Goal: Task Accomplishment & Management: Complete application form

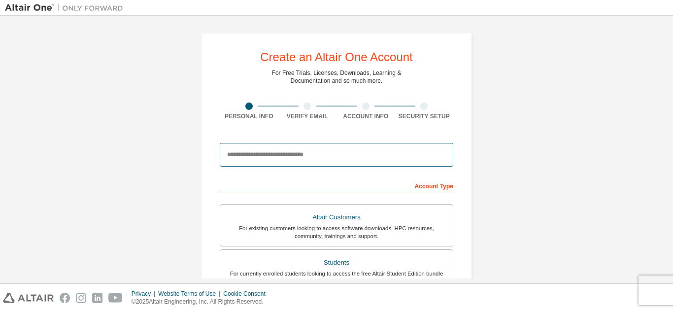
click at [263, 152] on input "email" at bounding box center [336, 155] width 233 height 24
click at [337, 145] on input "email" at bounding box center [336, 155] width 233 height 24
type input "**********"
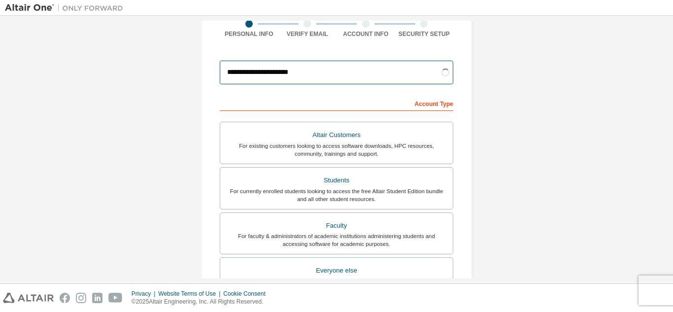
scroll to position [83, 0]
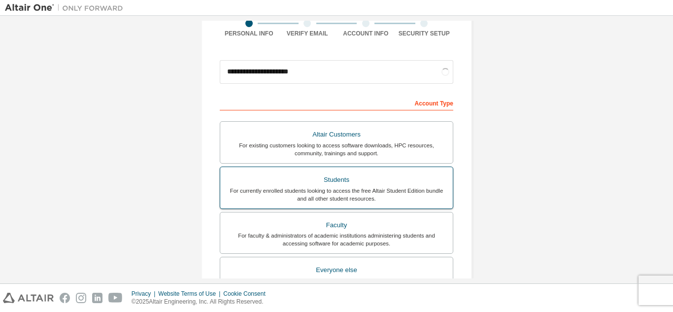
click at [337, 179] on div "Students" at bounding box center [336, 180] width 221 height 14
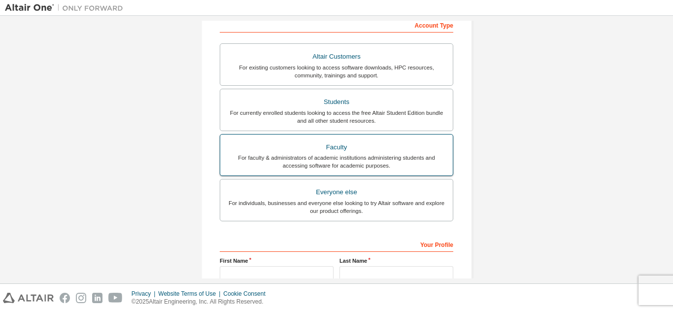
scroll to position [264, 0]
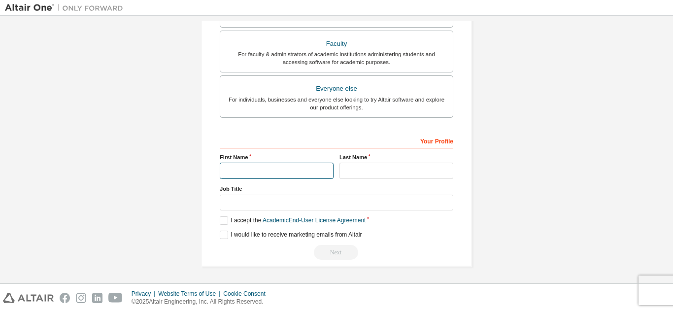
click at [283, 168] on input "text" at bounding box center [277, 171] width 114 height 16
type input "*******"
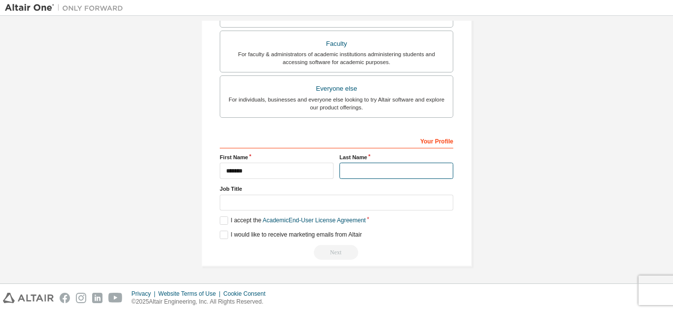
click at [377, 171] on input "text" at bounding box center [396, 171] width 114 height 16
type input "*******"
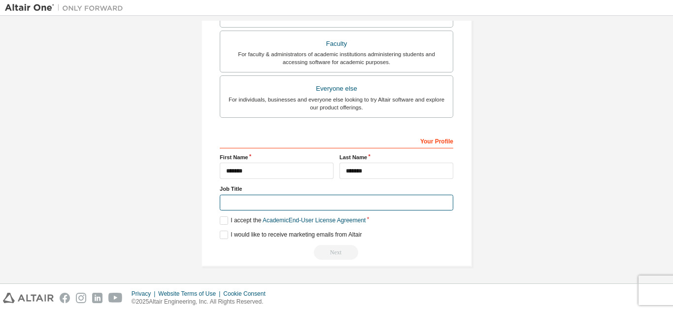
click at [309, 201] on input "text" at bounding box center [336, 203] width 233 height 16
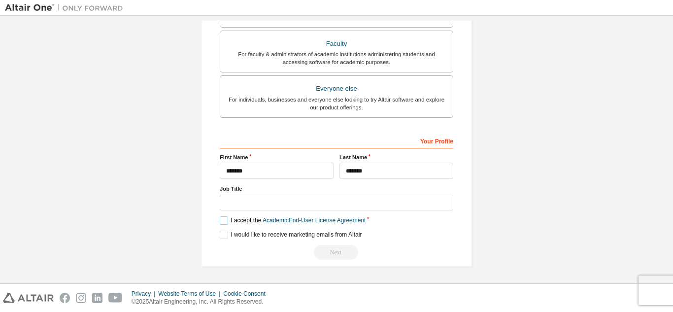
click at [236, 223] on label "I accept the Academic End-User License Agreement" at bounding box center [293, 220] width 146 height 8
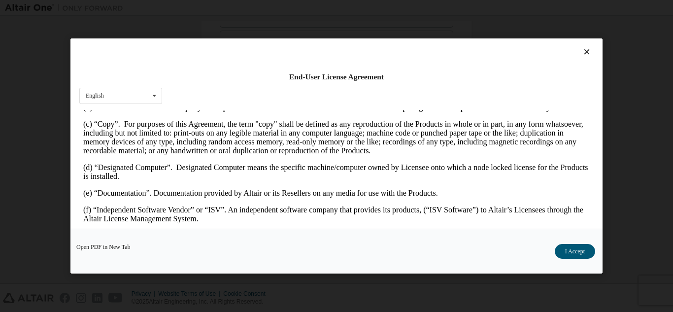
scroll to position [281, 0]
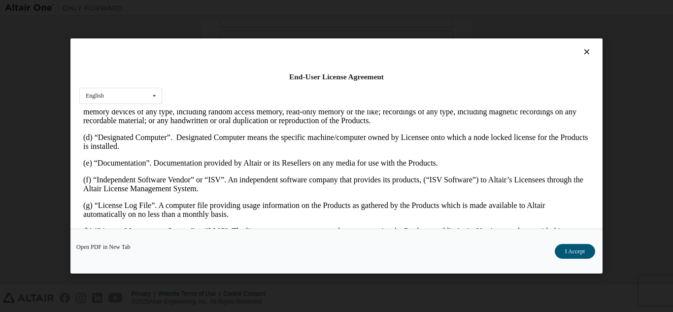
click at [575, 234] on div "Open PDF in New Tab I Accept" at bounding box center [336, 251] width 532 height 45
click at [572, 249] on button "I Accept" at bounding box center [575, 251] width 40 height 15
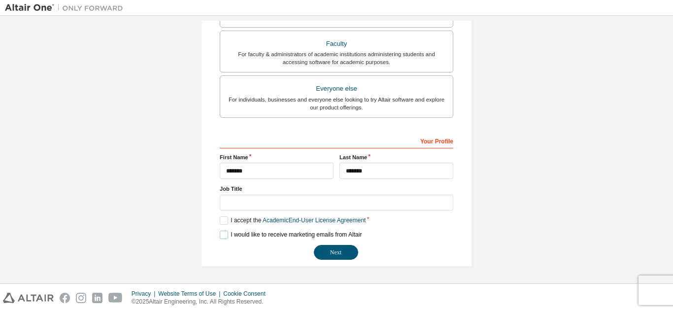
click at [220, 233] on label "I would like to receive marketing emails from Altair" at bounding box center [291, 234] width 142 height 8
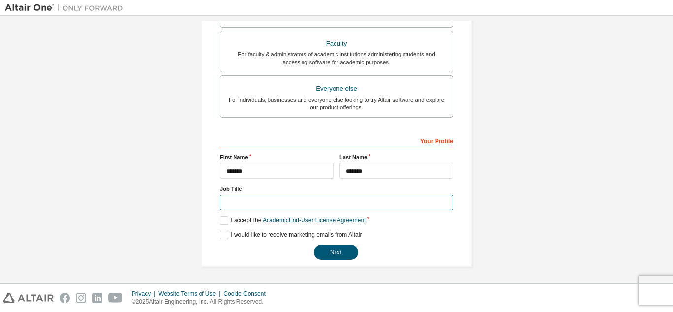
click at [241, 198] on input "text" at bounding box center [336, 203] width 233 height 16
type input "*******"
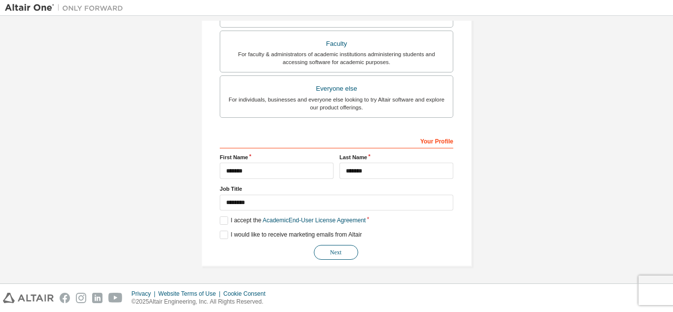
click at [329, 256] on button "Next" at bounding box center [336, 252] width 44 height 15
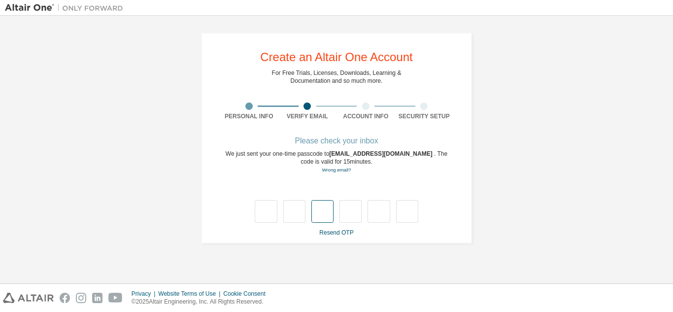
type input "*"
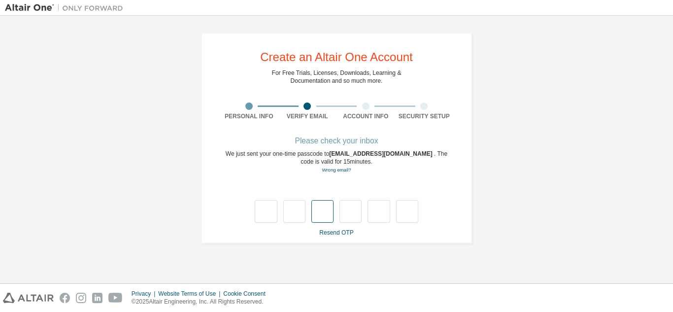
type input "*"
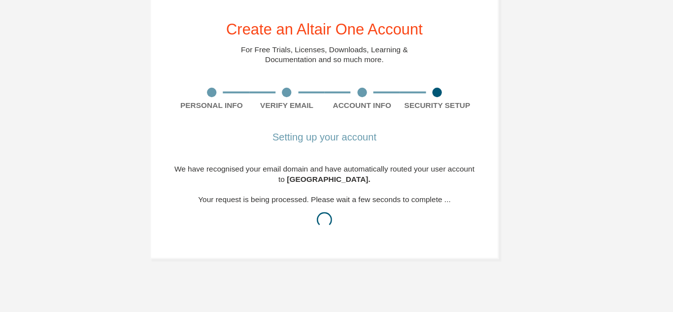
click at [378, 169] on div "We have recognised your email domain and have automatically routed your user ac…" at bounding box center [336, 189] width 233 height 55
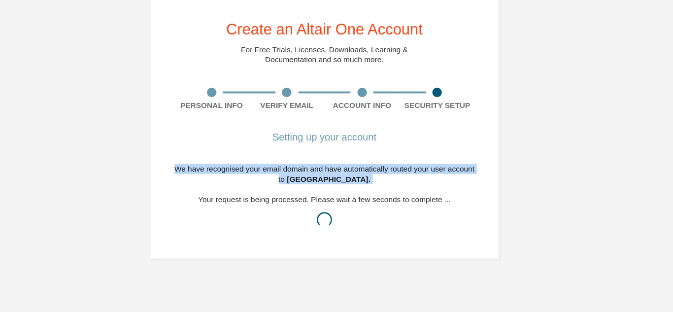
drag, startPoint x: 378, startPoint y: 169, endPoint x: 349, endPoint y: 171, distance: 29.1
click at [349, 171] on div "We have recognised your email domain and have automatically routed your user ac…" at bounding box center [336, 189] width 233 height 55
click at [374, 171] on div "We have recognised your email domain and have automatically routed your user ac…" at bounding box center [336, 189] width 233 height 55
drag, startPoint x: 374, startPoint y: 171, endPoint x: 355, endPoint y: 166, distance: 19.4
click at [355, 166] on div "We have recognised your email domain and have automatically routed your user ac…" at bounding box center [336, 189] width 233 height 55
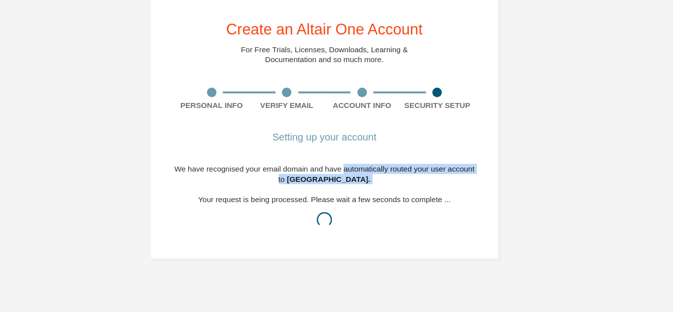
click at [390, 167] on div "We have recognised your email domain and have automatically routed your user ac…" at bounding box center [336, 189] width 233 height 55
drag, startPoint x: 390, startPoint y: 167, endPoint x: 442, endPoint y: 167, distance: 52.2
click at [442, 167] on div "We have recognised your email domain and have automatically routed your user ac…" at bounding box center [336, 189] width 233 height 55
click at [404, 168] on div "We have recognised your email domain and have automatically routed your user ac…" at bounding box center [336, 189] width 233 height 55
drag, startPoint x: 404, startPoint y: 168, endPoint x: 444, endPoint y: 175, distance: 41.0
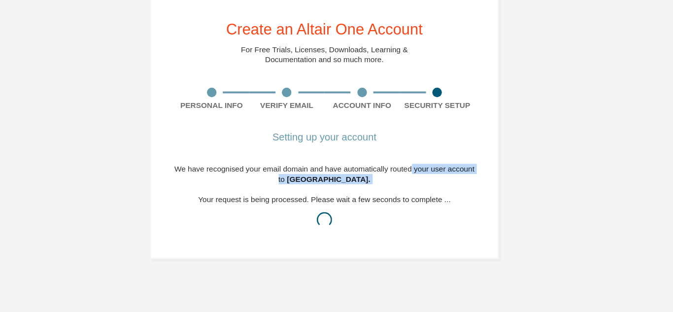
click at [444, 175] on div "We have recognised your email domain and have automatically routed your user ac…" at bounding box center [336, 189] width 233 height 55
click at [454, 186] on div "Create an Altair One Account For Free Trials, Licenses, Downloads, Learning & D…" at bounding box center [336, 134] width 271 height 203
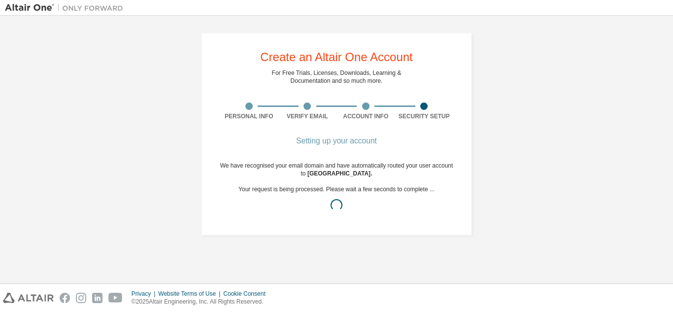
click at [441, 110] on div "Security Setup" at bounding box center [424, 111] width 59 height 18
drag, startPoint x: 441, startPoint y: 110, endPoint x: 452, endPoint y: 124, distance: 17.9
click at [452, 124] on div "Create an Altair One Account For Free Trials, Licenses, Downloads, Learning & D…" at bounding box center [336, 134] width 271 height 203
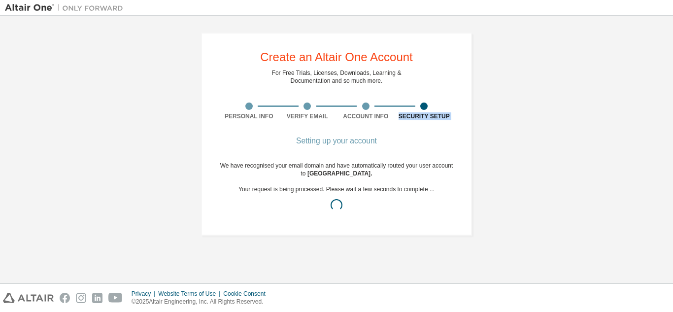
drag, startPoint x: 452, startPoint y: 124, endPoint x: 413, endPoint y: 119, distance: 39.2
click at [413, 119] on div "Create an Altair One Account For Free Trials, Licenses, Downloads, Learning & D…" at bounding box center [336, 134] width 271 height 203
click at [447, 139] on div "Setting up your account" at bounding box center [336, 141] width 233 height 6
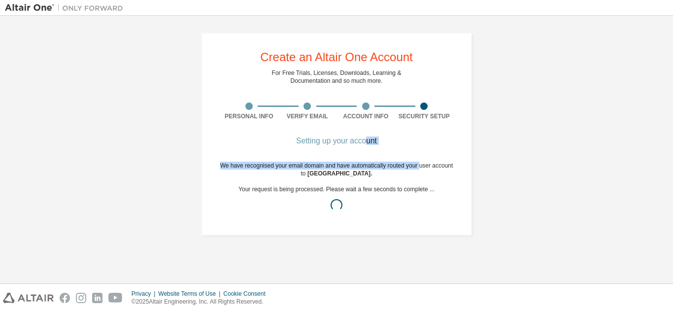
drag, startPoint x: 365, startPoint y: 148, endPoint x: 421, endPoint y: 165, distance: 58.3
click at [421, 165] on div "Setting up your account We have recognised your email domain and have automatic…" at bounding box center [336, 183] width 233 height 91
click at [421, 165] on div "We have recognised your email domain and have automatically routed your user ac…" at bounding box center [336, 189] width 233 height 55
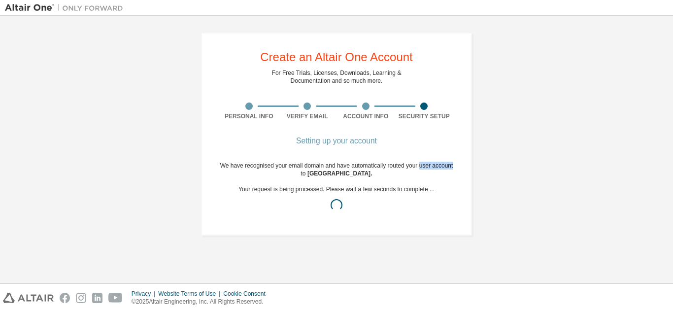
drag, startPoint x: 421, startPoint y: 165, endPoint x: 442, endPoint y: 168, distance: 21.4
click at [442, 168] on div "We have recognised your email domain and have automatically routed your user ac…" at bounding box center [336, 189] width 233 height 55
click at [423, 179] on div "We have recognised your email domain and have automatically routed your user ac…" at bounding box center [336, 189] width 233 height 55
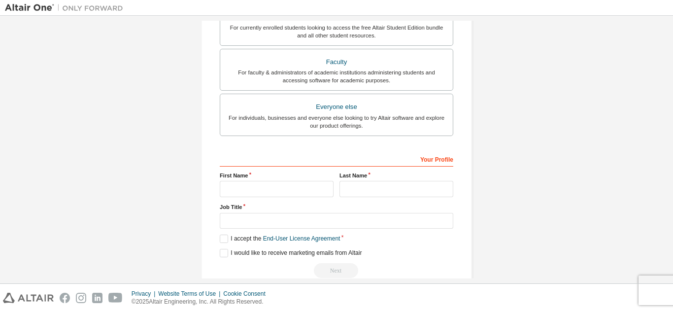
scroll to position [236, 0]
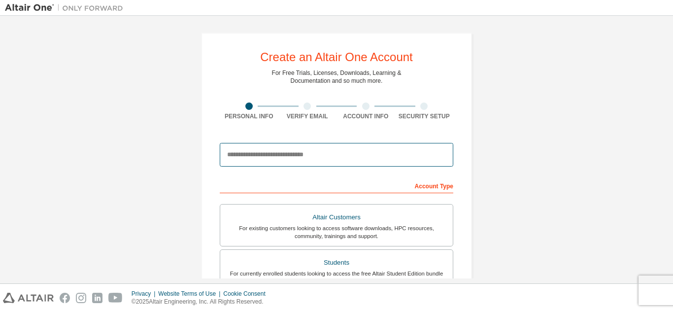
click at [353, 154] on input "email" at bounding box center [336, 155] width 233 height 24
type input "**"
